Goal: Task Accomplishment & Management: Manage account settings

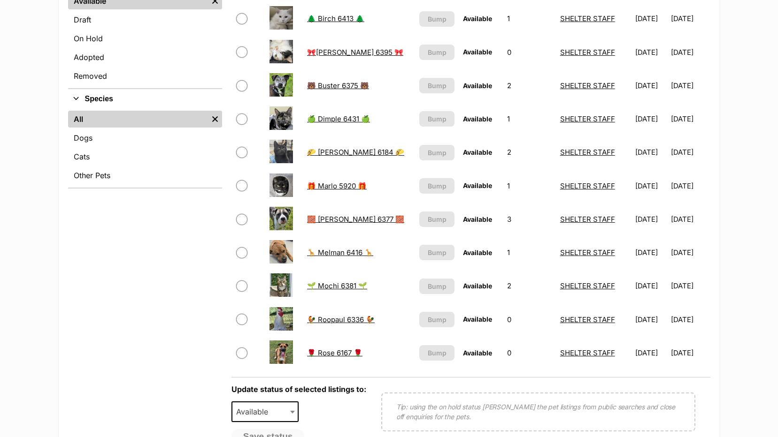
scroll to position [188, 0]
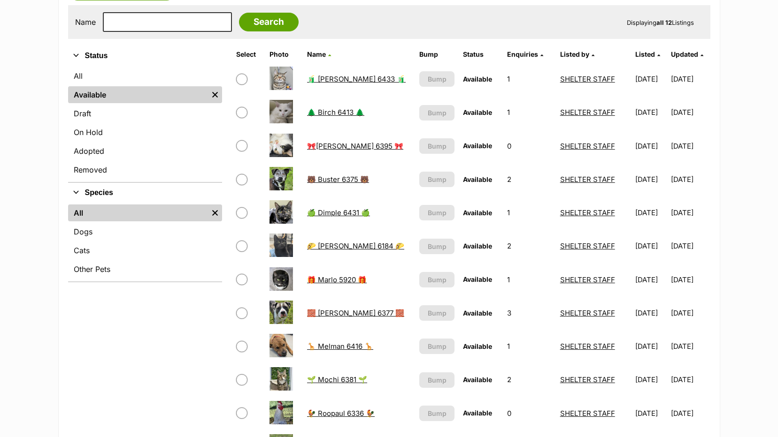
click at [334, 113] on link "🌲 Birch 6413 🌲" at bounding box center [335, 112] width 57 height 9
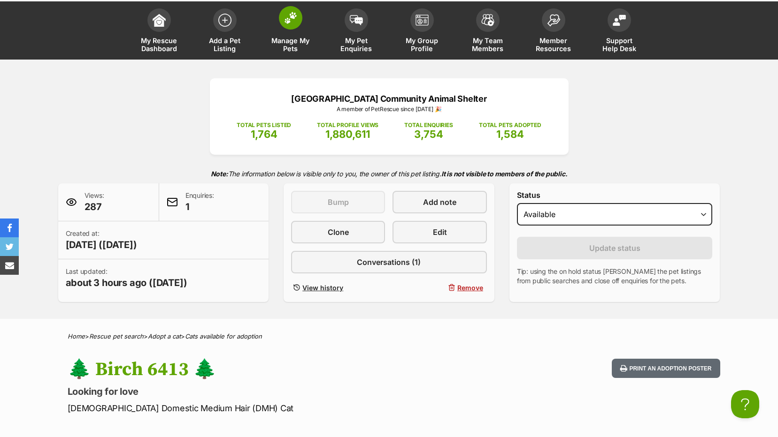
click at [298, 38] on span "Manage My Pets" at bounding box center [290, 45] width 42 height 16
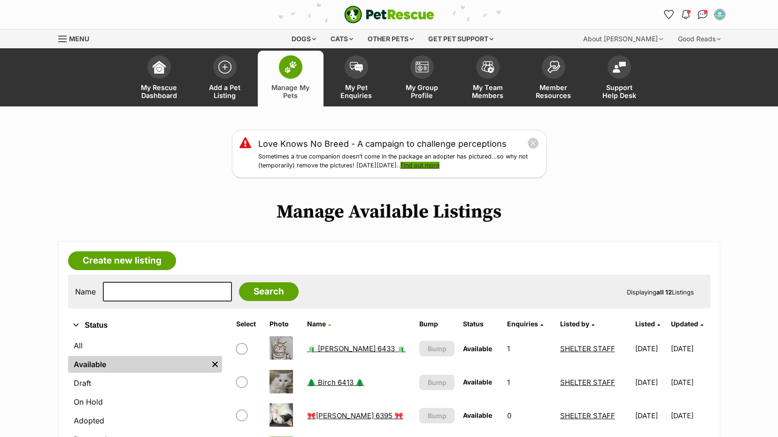
click at [438, 165] on link "Find out more" at bounding box center [419, 165] width 39 height 7
